Goal: Task Accomplishment & Management: Manage account settings

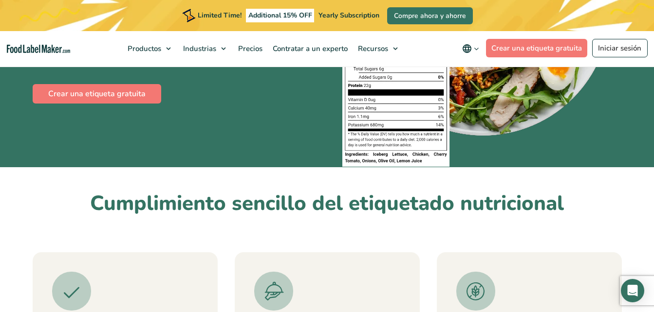
scroll to position [218, 0]
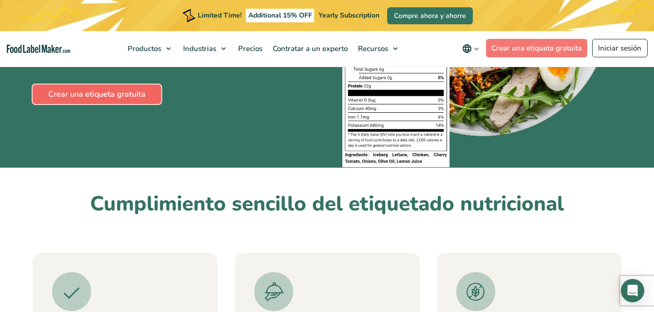
click at [132, 90] on link "Crear una etiqueta gratuita" at bounding box center [97, 94] width 128 height 19
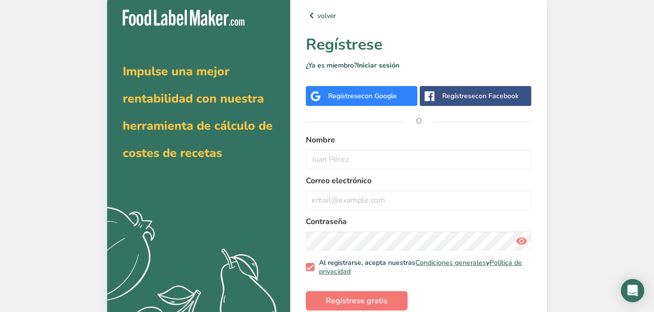
click at [388, 103] on div "Regístrese con Google" at bounding box center [361, 96] width 111 height 20
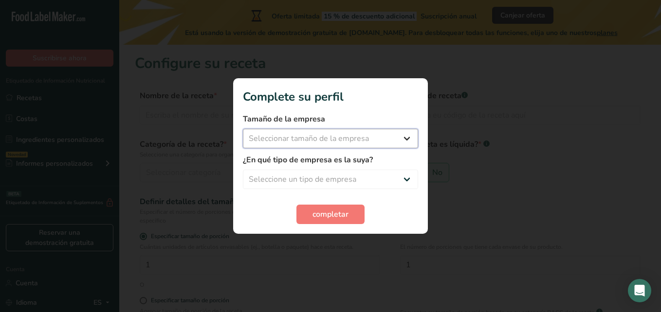
click at [417, 141] on select "Seleccionar tamaño de la empresa Menos de 10 empleados De 10 a 50 empleados De …" at bounding box center [330, 138] width 175 height 19
select select "1"
click at [243, 129] on select "Seleccionar tamaño de la empresa Menos de 10 empleados De 10 a 50 empleados De …" at bounding box center [330, 138] width 175 height 19
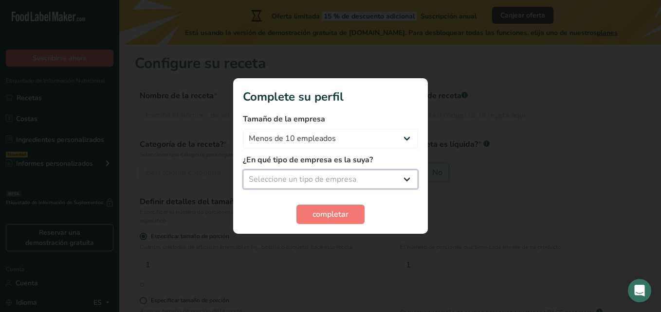
click at [405, 184] on select "Seleccione un tipo de empresa Fabricante de alimentos envasados Restaurante y c…" at bounding box center [330, 179] width 175 height 19
select select "1"
click at [243, 170] on select "Seleccione un tipo de empresa Fabricante de alimentos envasados Restaurante y c…" at bounding box center [330, 179] width 175 height 19
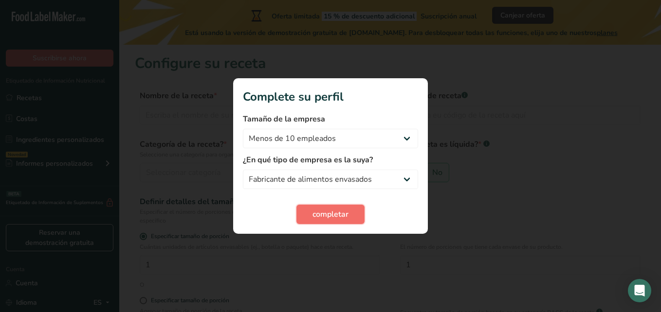
click at [342, 219] on span "completar" at bounding box center [330, 215] width 36 height 12
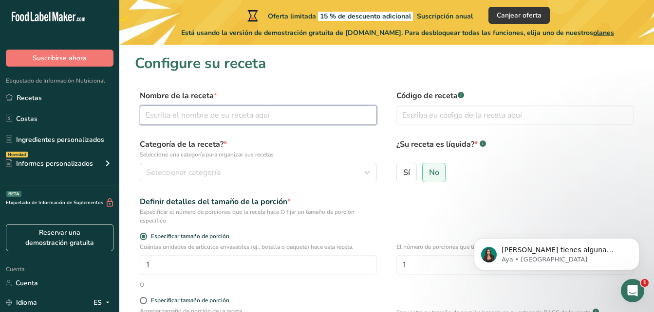
click at [257, 112] on input "text" at bounding box center [258, 115] width 237 height 19
type input "Jaleas Artesanales [PERSON_NAME]"
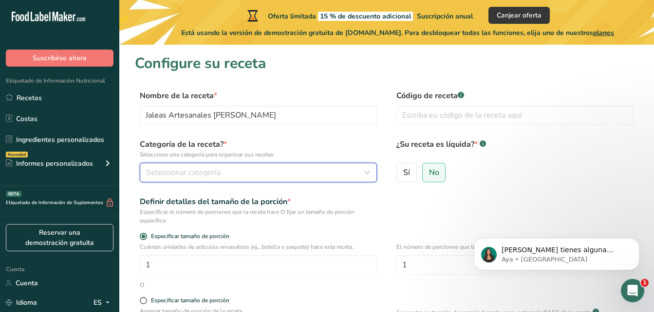
click at [244, 177] on div "Seleccionar categoría" at bounding box center [255, 173] width 218 height 12
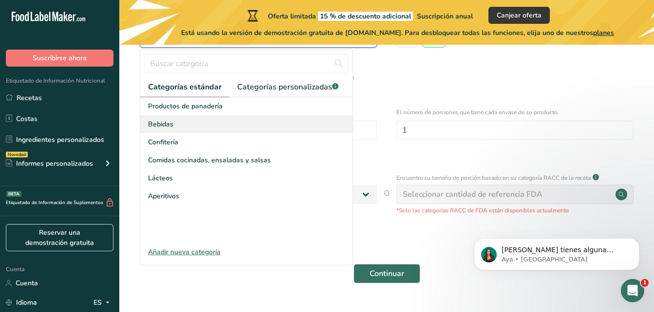
scroll to position [135, 0]
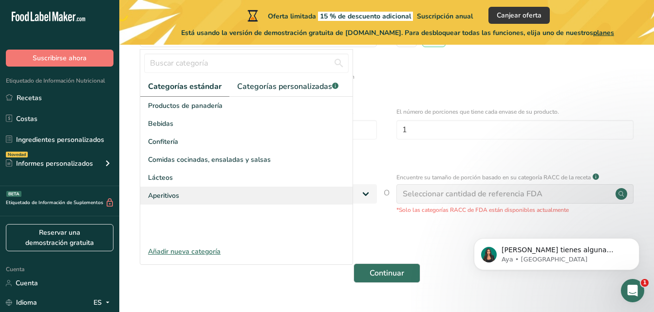
click at [161, 200] on span "Aperitivos" at bounding box center [163, 196] width 31 height 10
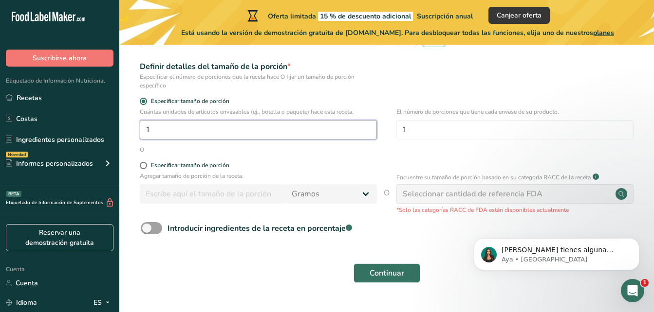
click at [252, 126] on input "1" at bounding box center [258, 129] width 237 height 19
type input "3"
click at [143, 163] on span at bounding box center [143, 165] width 7 height 7
click at [143, 163] on input "Especificar tamaño de porción" at bounding box center [143, 166] width 6 height 6
radio input "true"
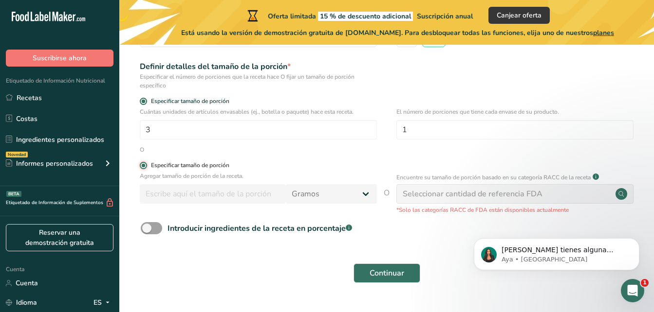
radio input "false"
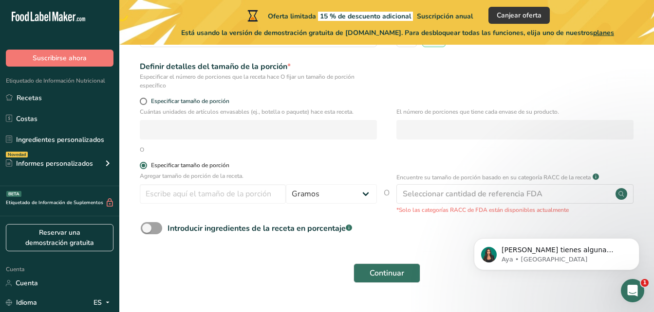
click at [144, 164] on span at bounding box center [143, 165] width 7 height 7
click at [144, 164] on input "Especificar tamaño de porción" at bounding box center [143, 166] width 6 height 6
click at [144, 104] on span at bounding box center [143, 101] width 7 height 7
click at [144, 104] on input "Especificar tamaño de porción" at bounding box center [143, 101] width 6 height 6
radio input "true"
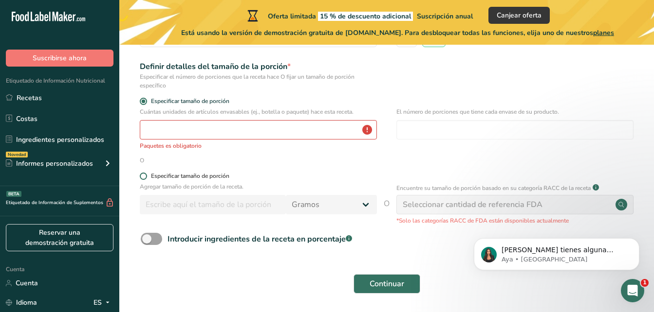
click at [143, 176] on span at bounding box center [143, 176] width 7 height 7
click at [143, 176] on input "Especificar tamaño de porción" at bounding box center [143, 176] width 6 height 6
radio input "true"
radio input "false"
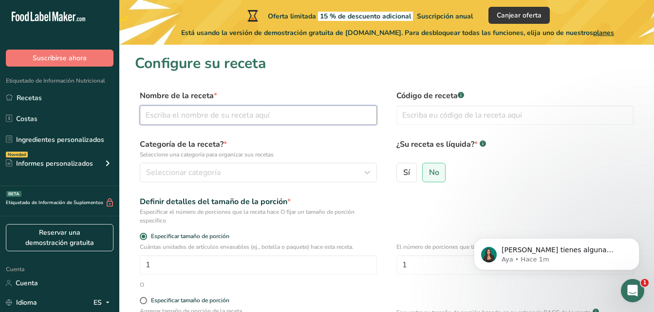
click at [246, 117] on input "text" at bounding box center [258, 115] width 237 height 19
type input "Jaleas Artesanales [PERSON_NAME]"
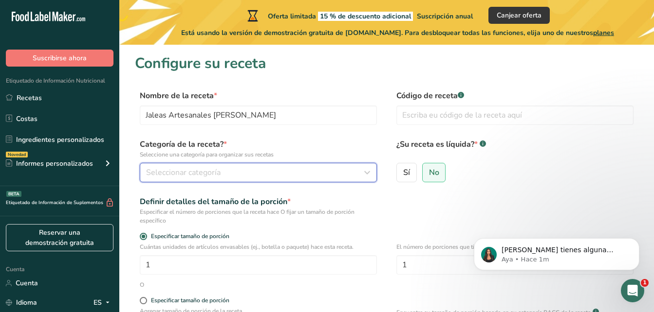
click at [208, 168] on span "Seleccionar categoría" at bounding box center [183, 173] width 74 height 12
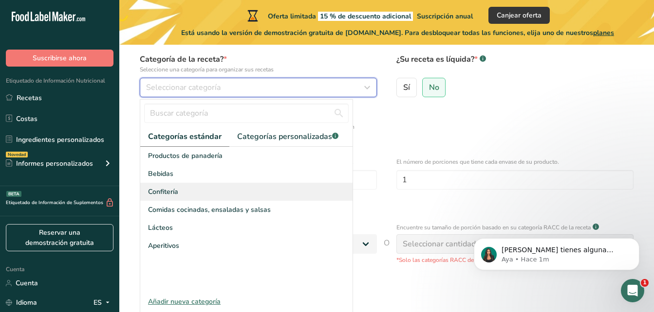
scroll to position [98, 0]
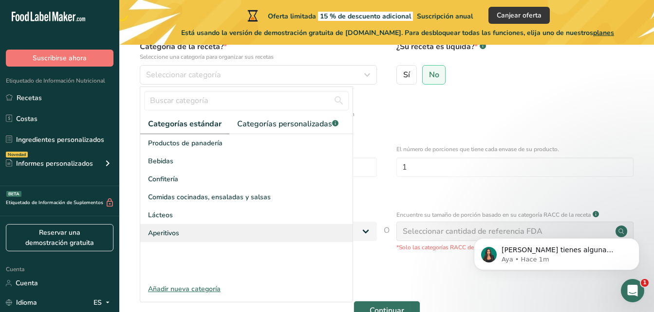
click at [165, 231] on span "Aperitivos" at bounding box center [163, 233] width 31 height 10
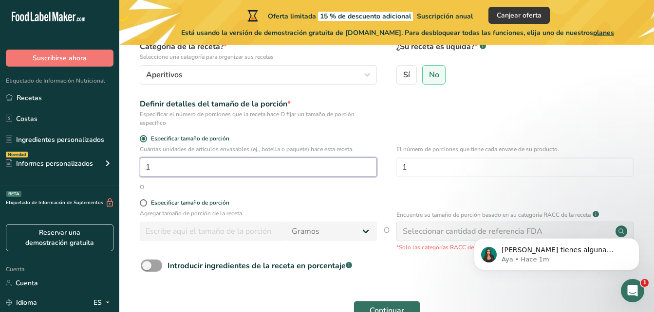
click at [203, 170] on input "1" at bounding box center [258, 167] width 237 height 19
type input "3"
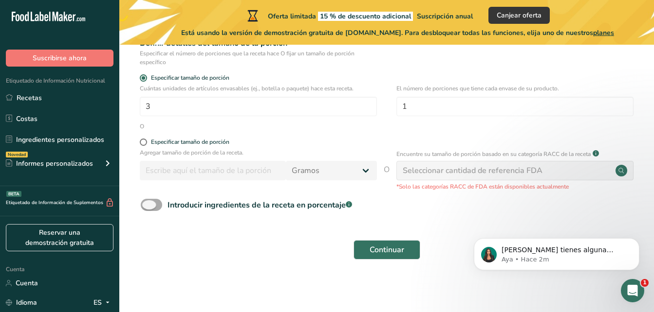
click at [160, 207] on span at bounding box center [151, 205] width 21 height 12
click at [147, 207] on input "Introducir ingredientes de la receta en porcentaje .a-a{fill:#347362;}.b-a{fill…" at bounding box center [144, 205] width 6 height 6
checkbox input "true"
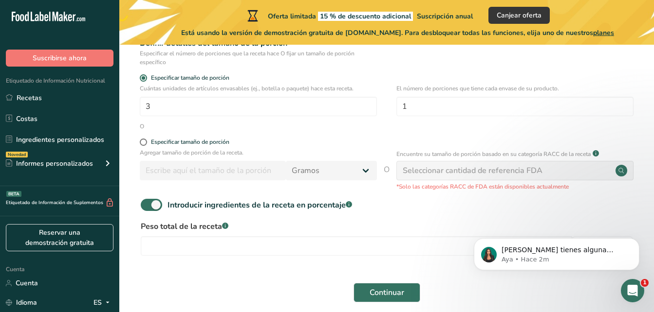
click at [563, 174] on div "Seleccionar cantidad de referencia FDA" at bounding box center [514, 170] width 237 height 19
click at [381, 291] on span "Continuar" at bounding box center [386, 293] width 35 height 12
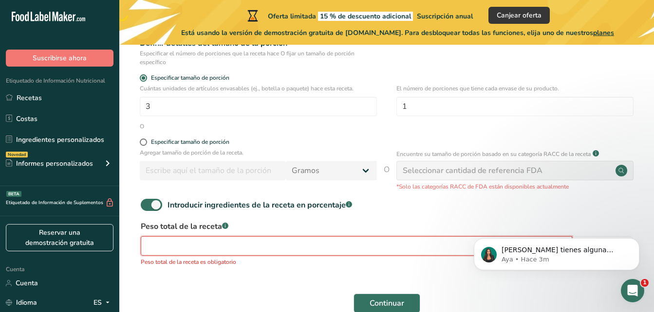
click at [340, 251] on input "number" at bounding box center [356, 245] width 431 height 19
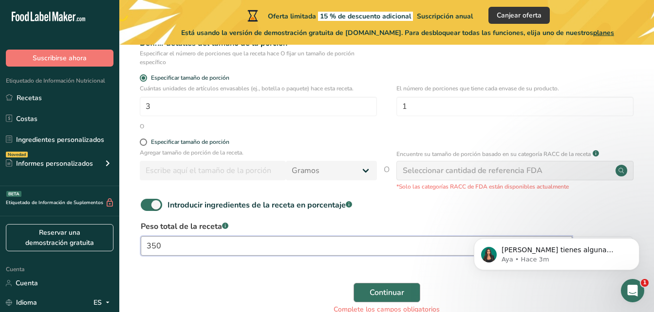
type input "350"
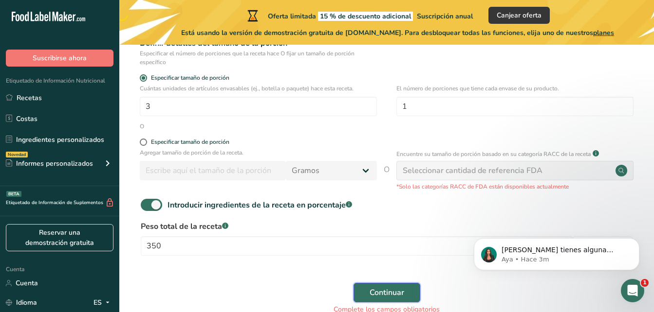
click at [375, 296] on span "Continuar" at bounding box center [386, 293] width 35 height 12
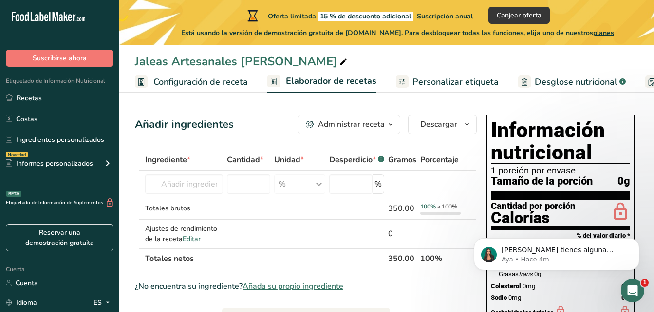
click at [187, 164] on span "*" at bounding box center [188, 160] width 3 height 11
click at [187, 181] on input "text" at bounding box center [184, 184] width 78 height 19
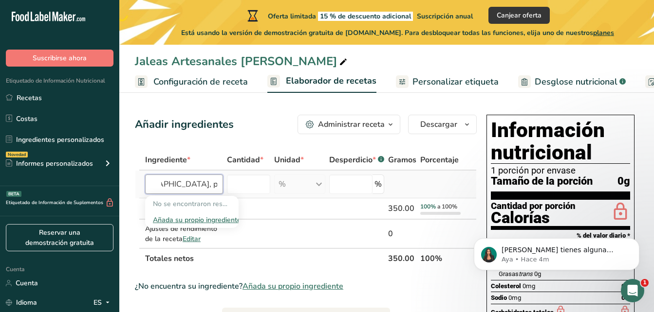
scroll to position [0, 64]
type input "Mango, [GEOGRAPHIC_DATA], pectina, agua, azucar"
click at [245, 183] on input "number" at bounding box center [248, 184] width 43 height 19
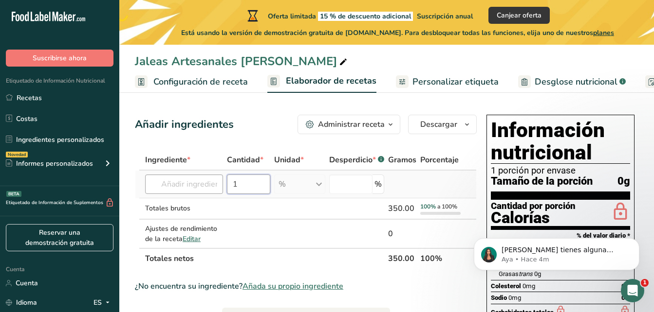
type input "1"
click at [213, 183] on input "text" at bounding box center [184, 184] width 78 height 19
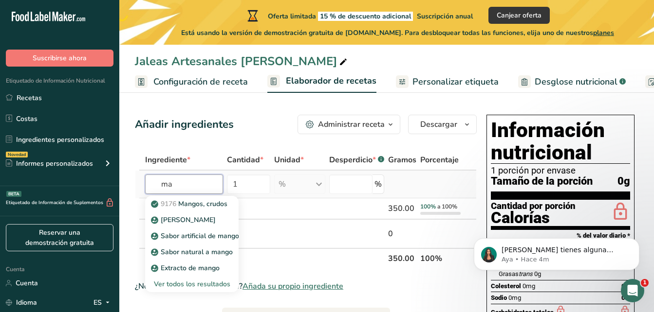
type input "m"
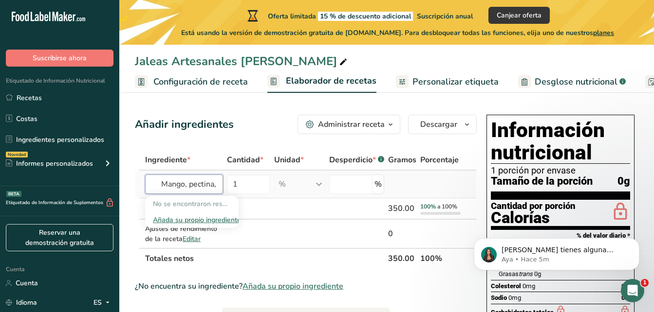
type input "Mango, pectina,"
click at [203, 219] on div "Añada su propio ingrediente" at bounding box center [192, 220] width 78 height 10
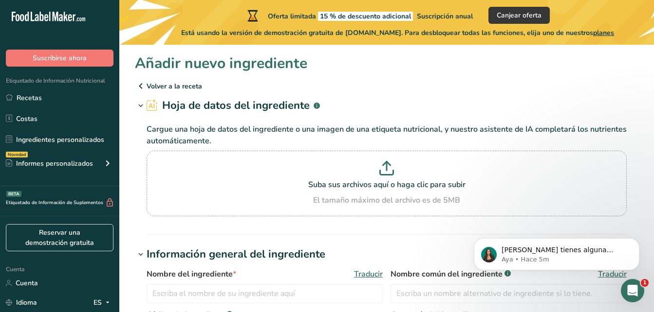
click at [139, 85] on icon at bounding box center [141, 86] width 12 height 18
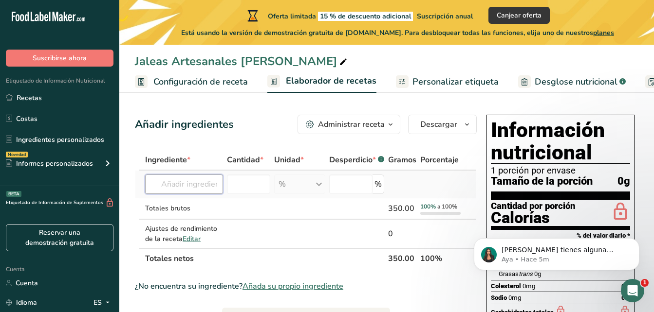
click at [192, 185] on input "text" at bounding box center [184, 184] width 78 height 19
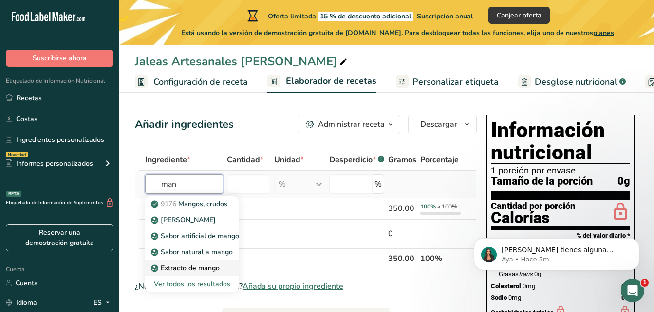
type input "man"
click at [193, 265] on font "Extracto de mango" at bounding box center [190, 268] width 59 height 9
type input "Mango Extract"
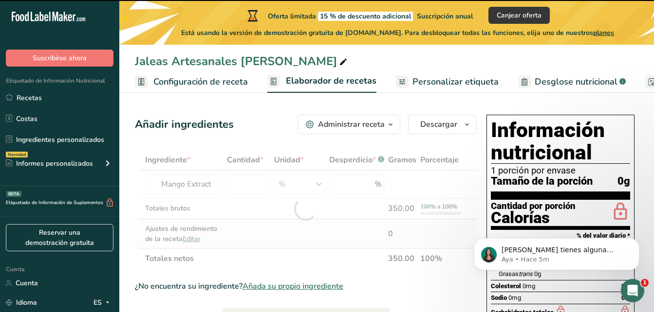
type input "0"
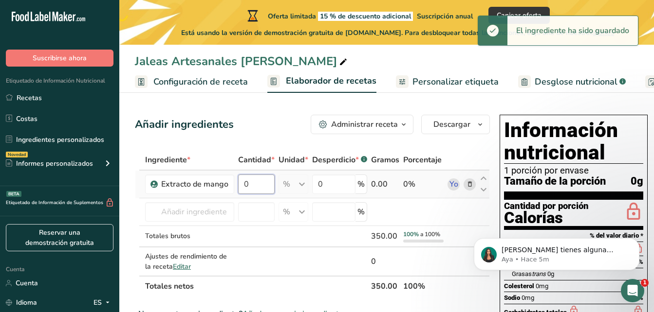
click at [255, 186] on input "0" at bounding box center [256, 184] width 36 height 19
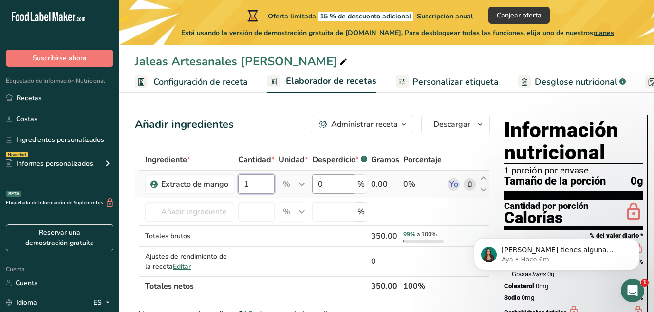
type input "1"
click at [330, 178] on div "Ingrediente * Cantidad * Unidad * Desperdicio * .a-a{fill:#347362;}.b-a{fill:#f…" at bounding box center [312, 223] width 355 height 147
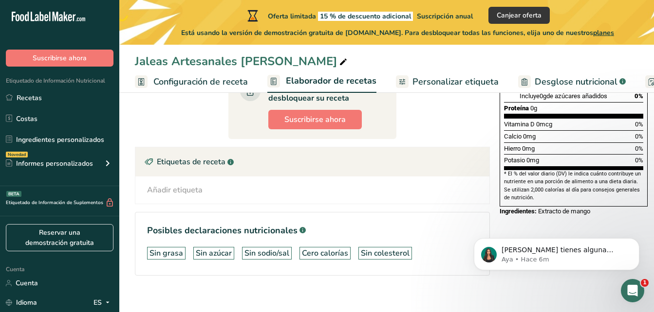
scroll to position [275, 0]
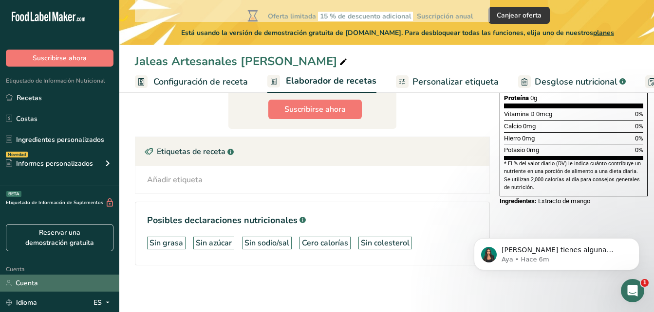
click at [66, 285] on link "Cuenta" at bounding box center [59, 283] width 119 height 17
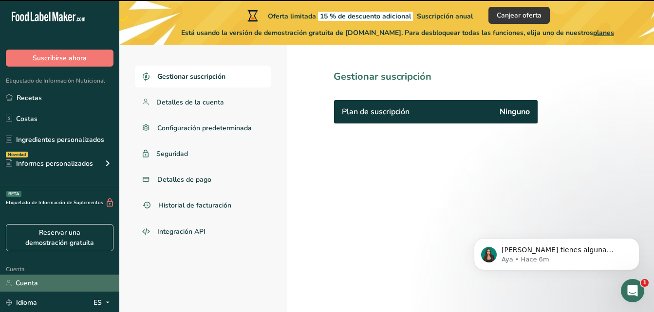
scroll to position [45, 0]
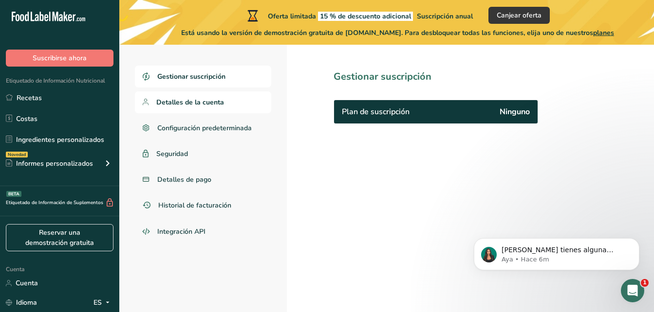
click at [222, 103] on span "Detalles de la cuenta" at bounding box center [190, 102] width 68 height 10
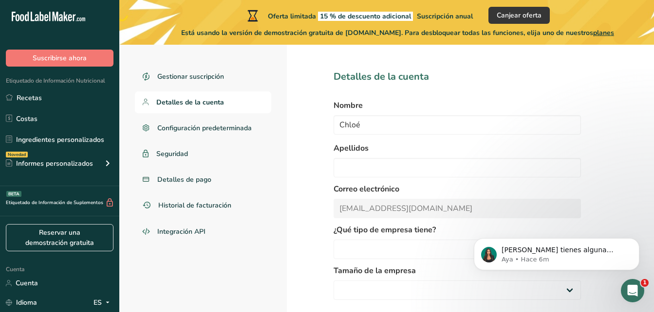
select select "1"
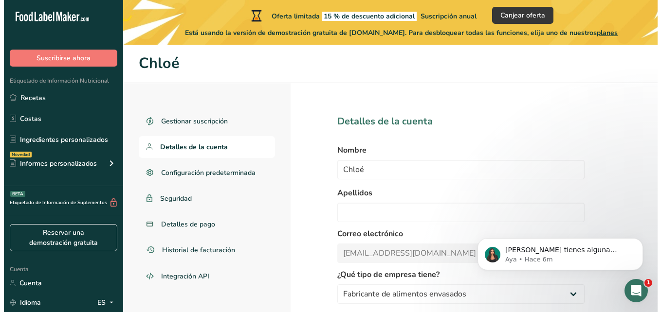
scroll to position [91, 0]
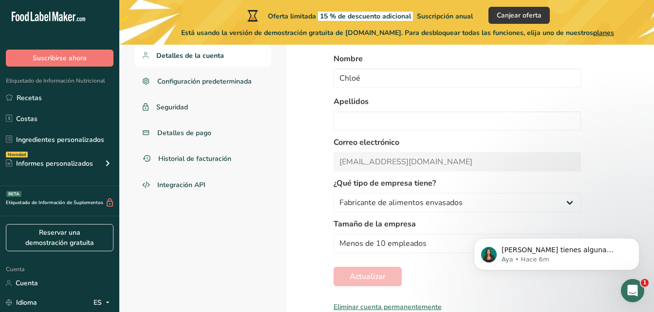
click at [373, 308] on div "Eliminar cuenta permanentemente" at bounding box center [456, 307] width 247 height 10
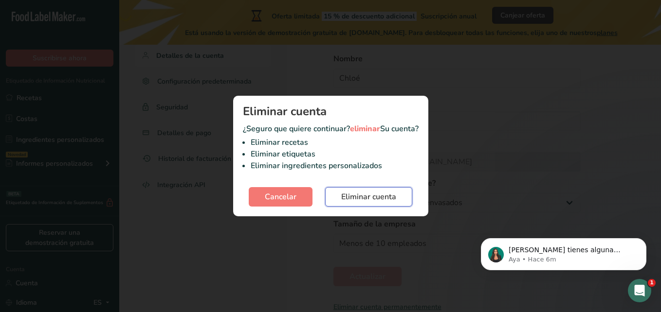
click at [368, 193] on span "Eliminar cuenta" at bounding box center [368, 197] width 55 height 12
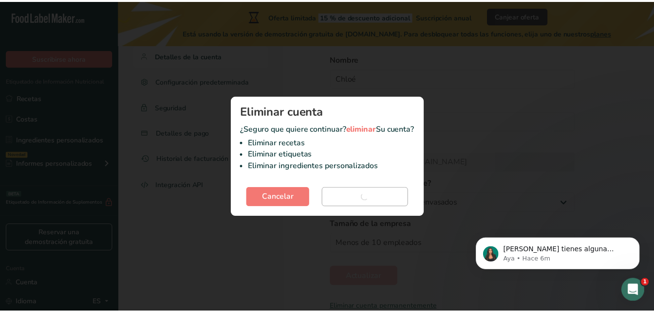
scroll to position [0, 0]
